Goal: Communication & Community: Answer question/provide support

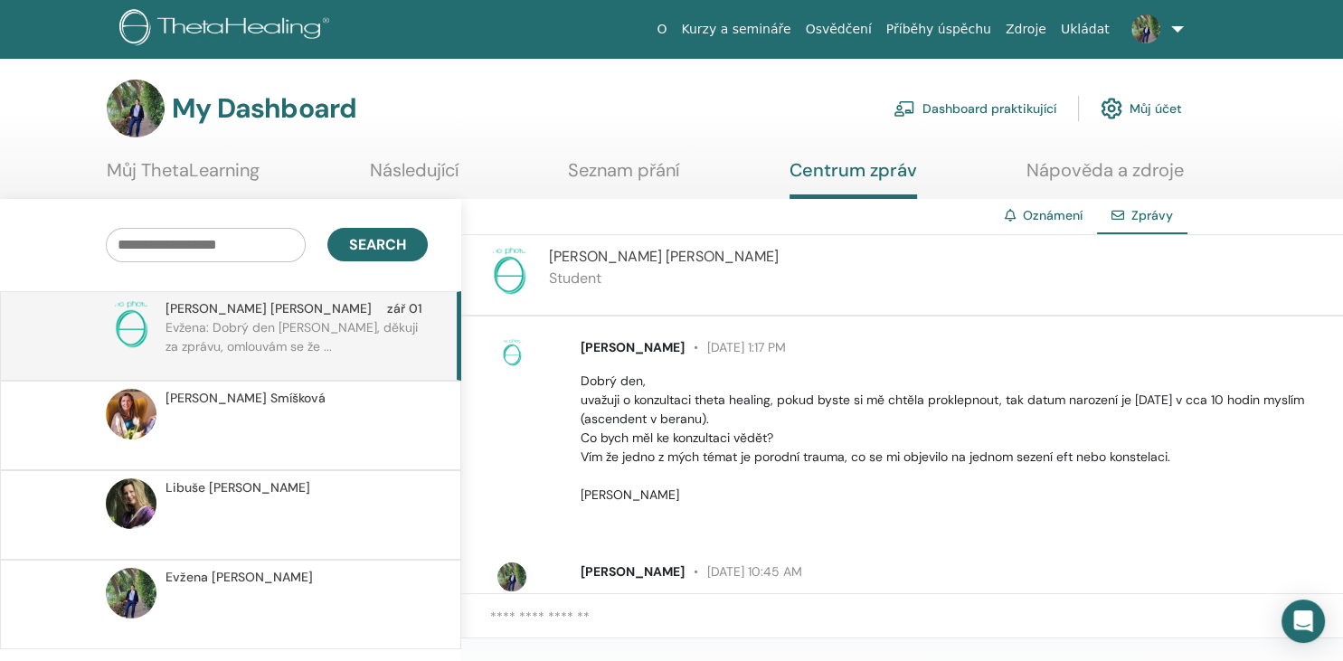
click at [268, 404] on span "Martina Smíšková" at bounding box center [246, 398] width 160 height 19
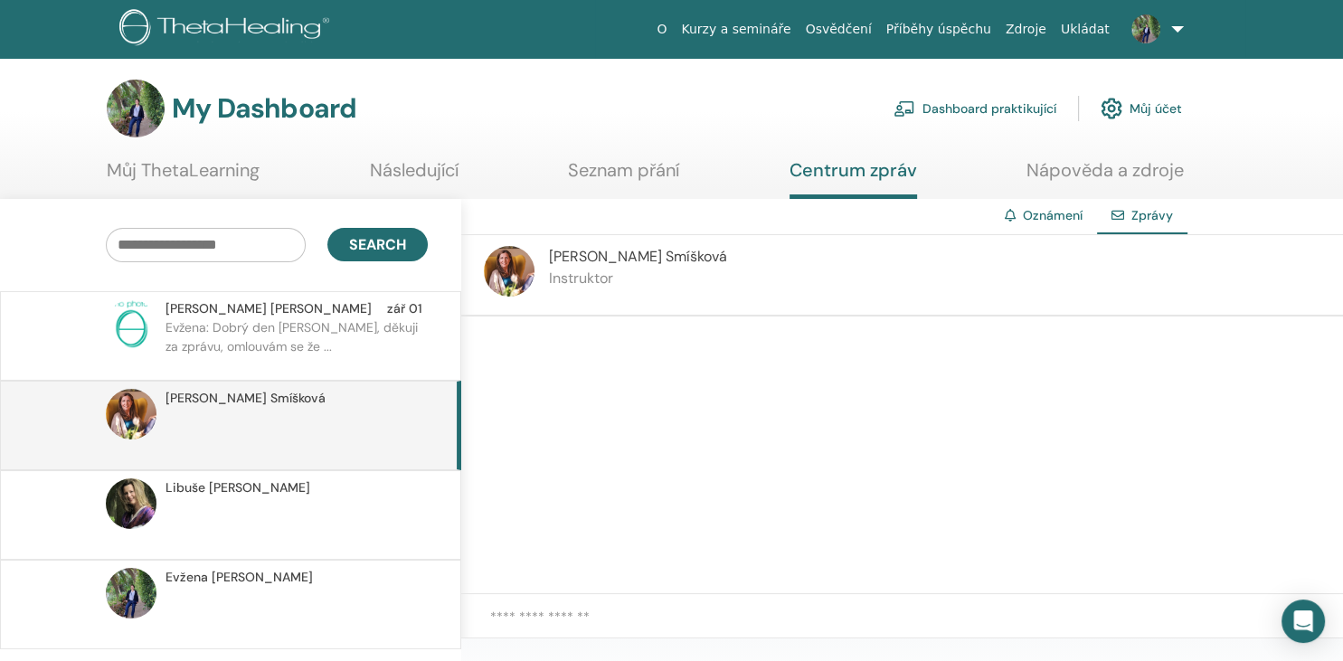
click at [268, 480] on span "Libuše Hanzalová" at bounding box center [238, 488] width 145 height 19
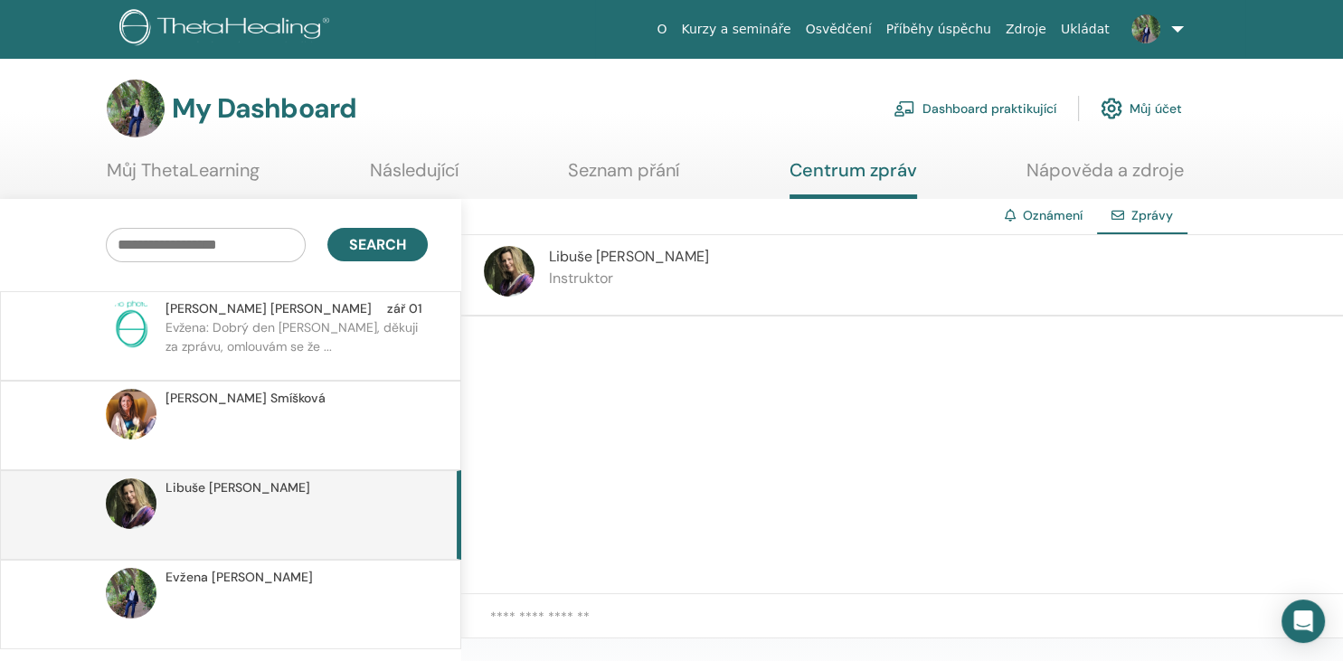
click at [275, 589] on p at bounding box center [297, 614] width 262 height 54
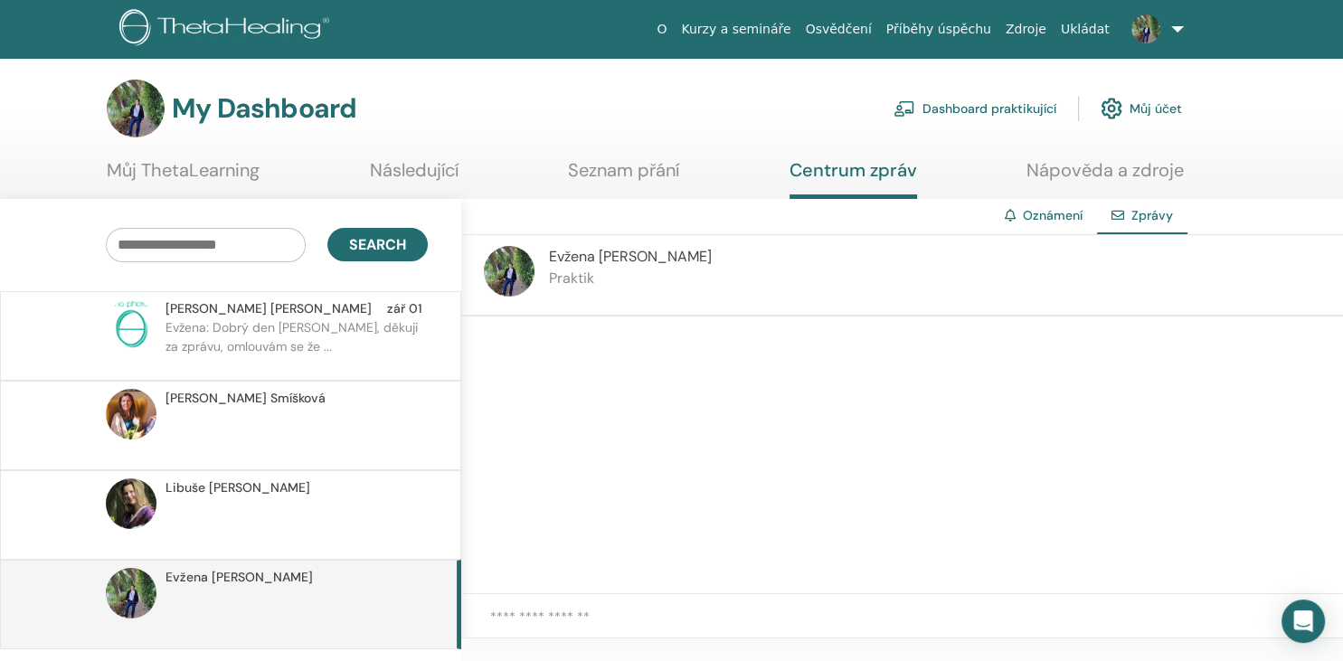
click at [247, 336] on p "Evžena: Dobrý den [PERSON_NAME], děkuji za zprávu, omlouvám se že ..." at bounding box center [297, 345] width 262 height 54
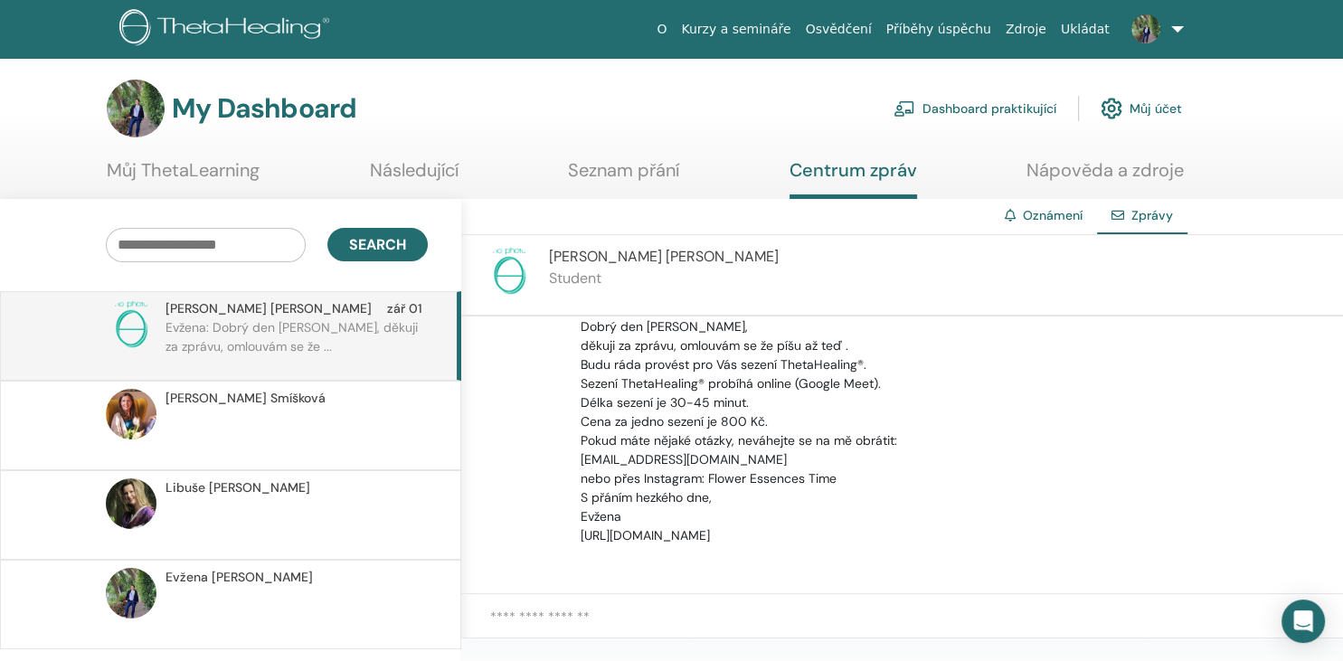
scroll to position [280, 0]
click at [1039, 218] on link "Oznámení" at bounding box center [1053, 215] width 60 height 16
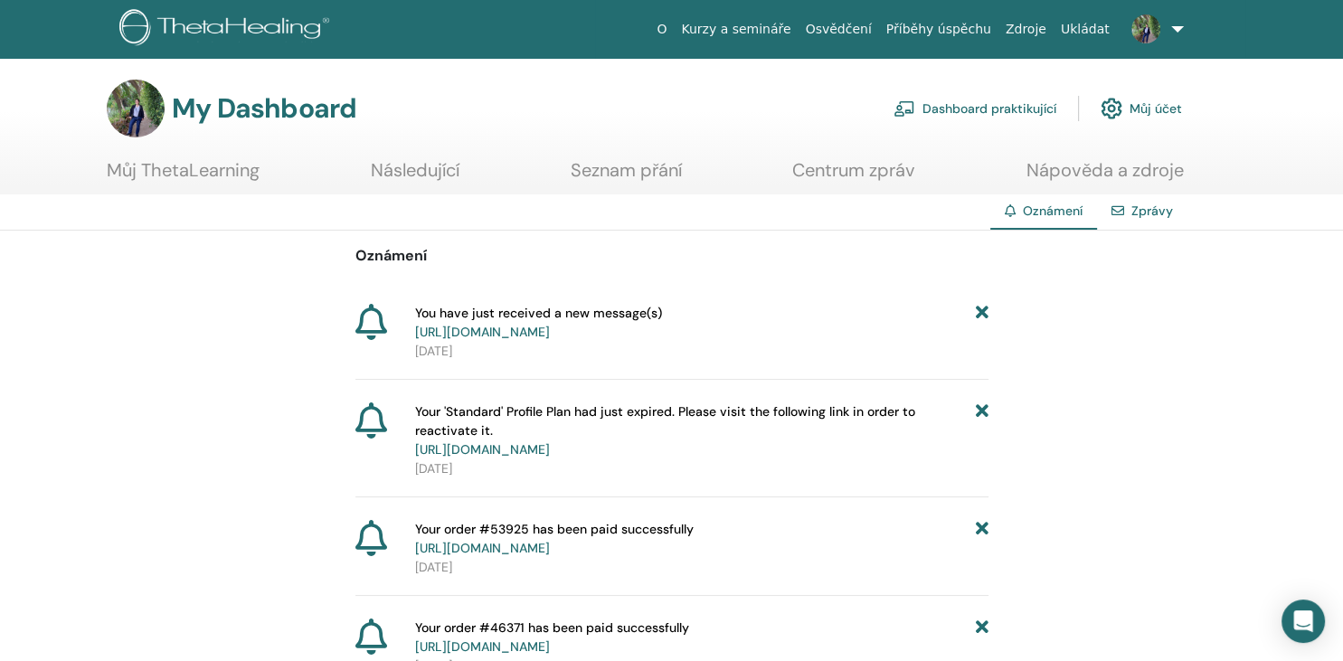
click at [1154, 214] on link "Zprávy" at bounding box center [1153, 211] width 42 height 16
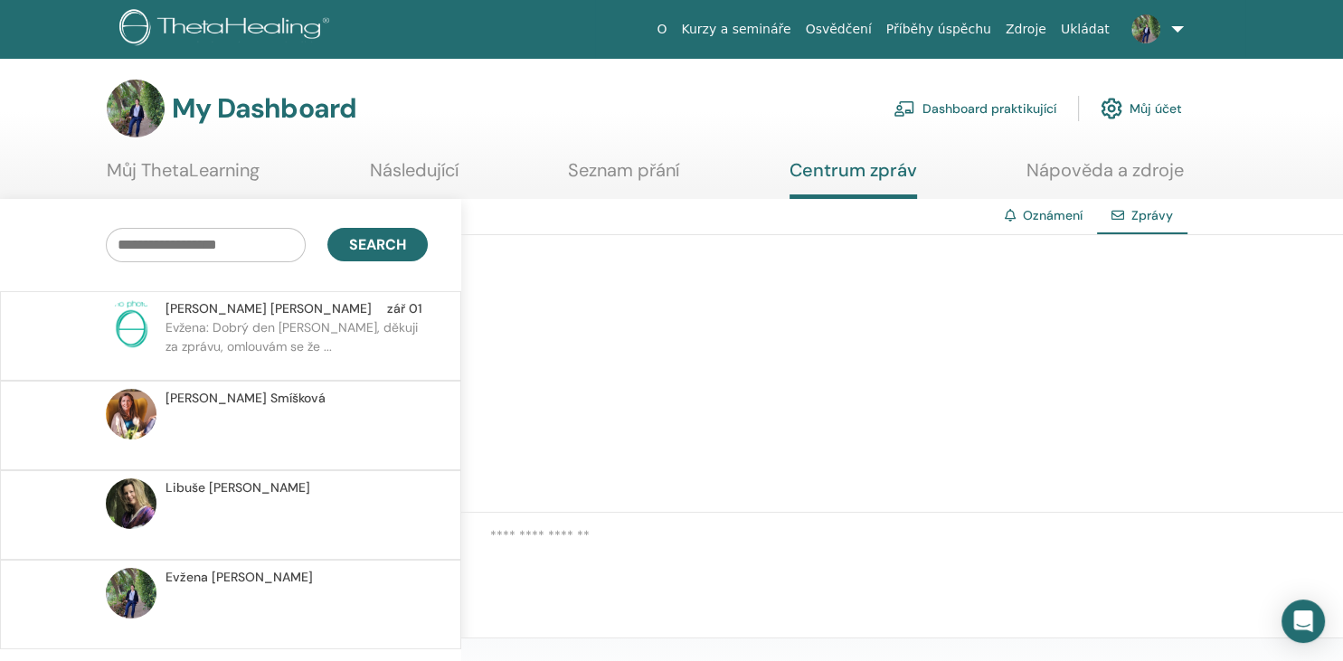
click at [1064, 213] on link "Oznámení" at bounding box center [1053, 215] width 60 height 16
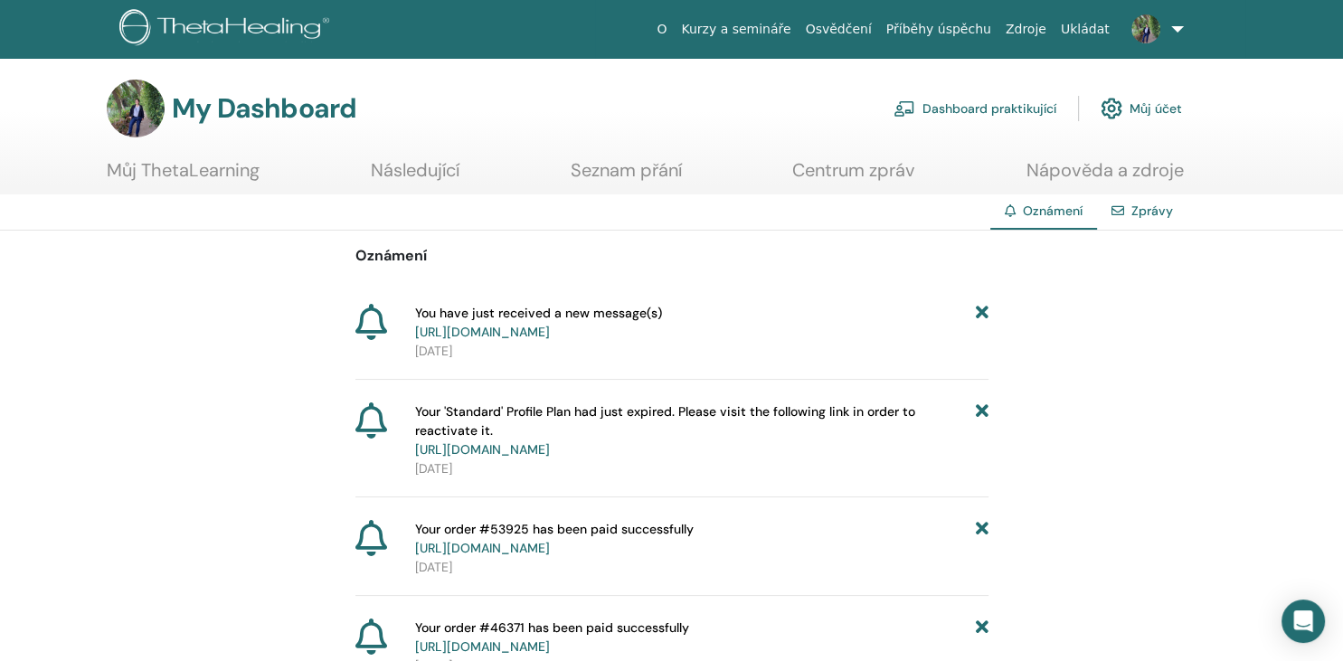
click at [885, 171] on link "Centrum zpráv" at bounding box center [853, 176] width 123 height 35
